Goal: Task Accomplishment & Management: Use online tool/utility

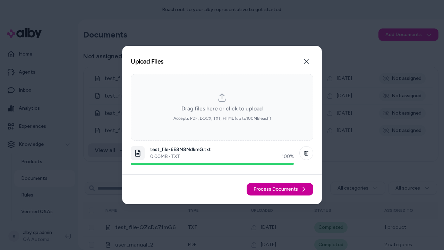
click at [280, 189] on span "Process Documents" at bounding box center [275, 188] width 44 height 7
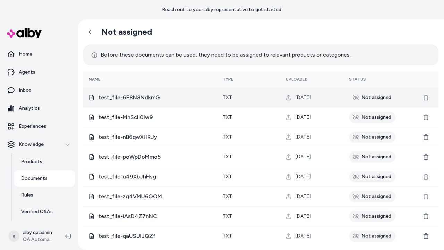
click at [133, 95] on span "test_file-6E8N8NdkmG" at bounding box center [154, 97] width 113 height 8
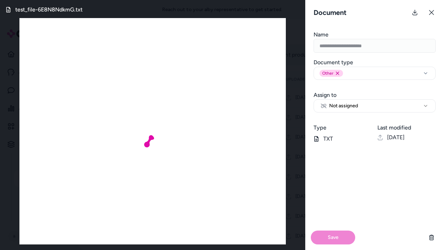
click at [374, 106] on button "Not assigned" at bounding box center [374, 105] width 122 height 13
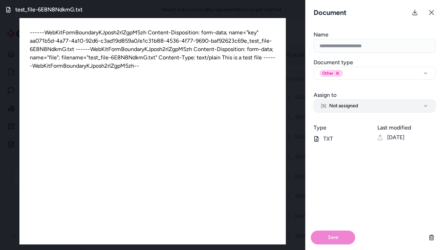
click at [372, 106] on button "Not assigned" at bounding box center [374, 105] width 122 height 13
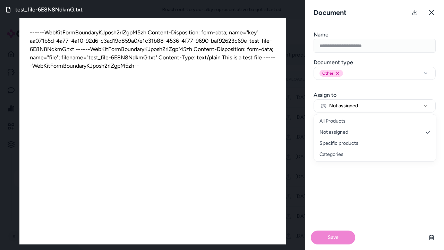
select select "********"
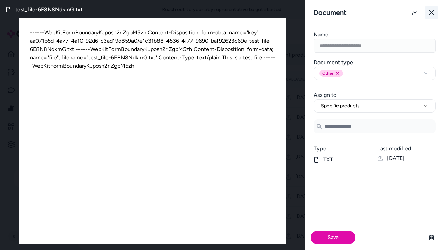
click at [433, 12] on icon at bounding box center [431, 13] width 6 height 6
